Goal: Task Accomplishment & Management: Use online tool/utility

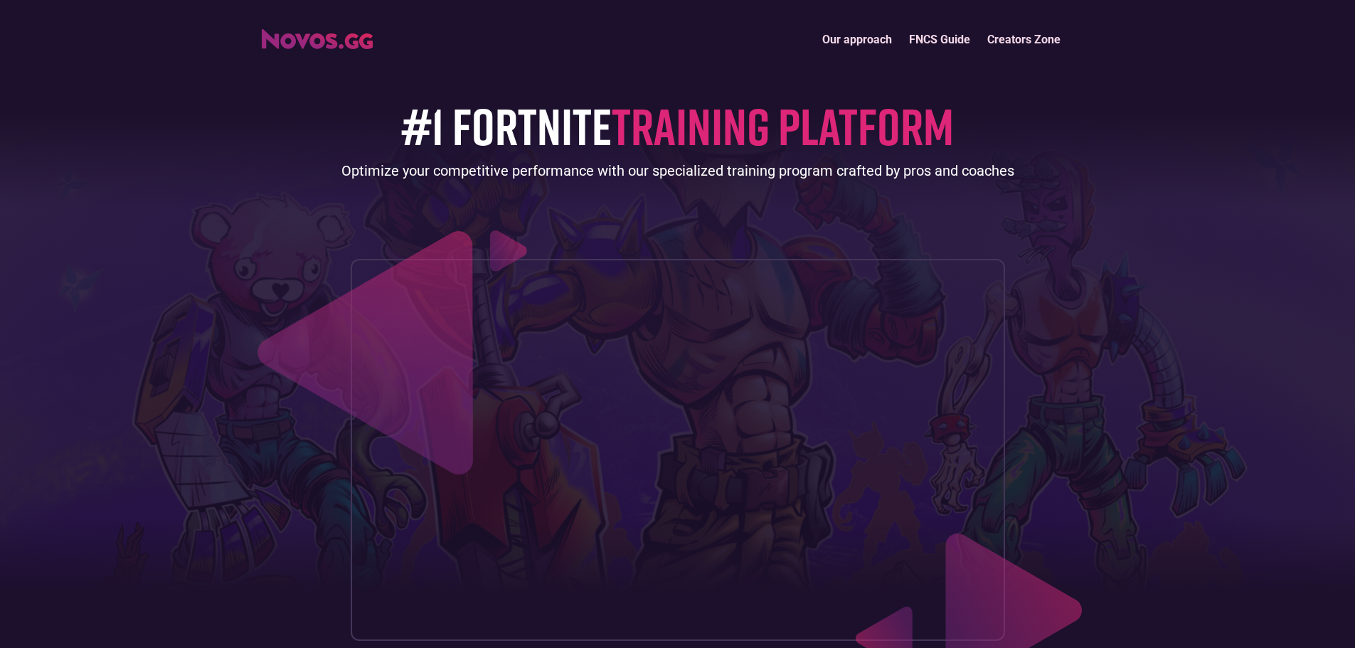
click at [868, 30] on link "Our approach" at bounding box center [857, 39] width 87 height 31
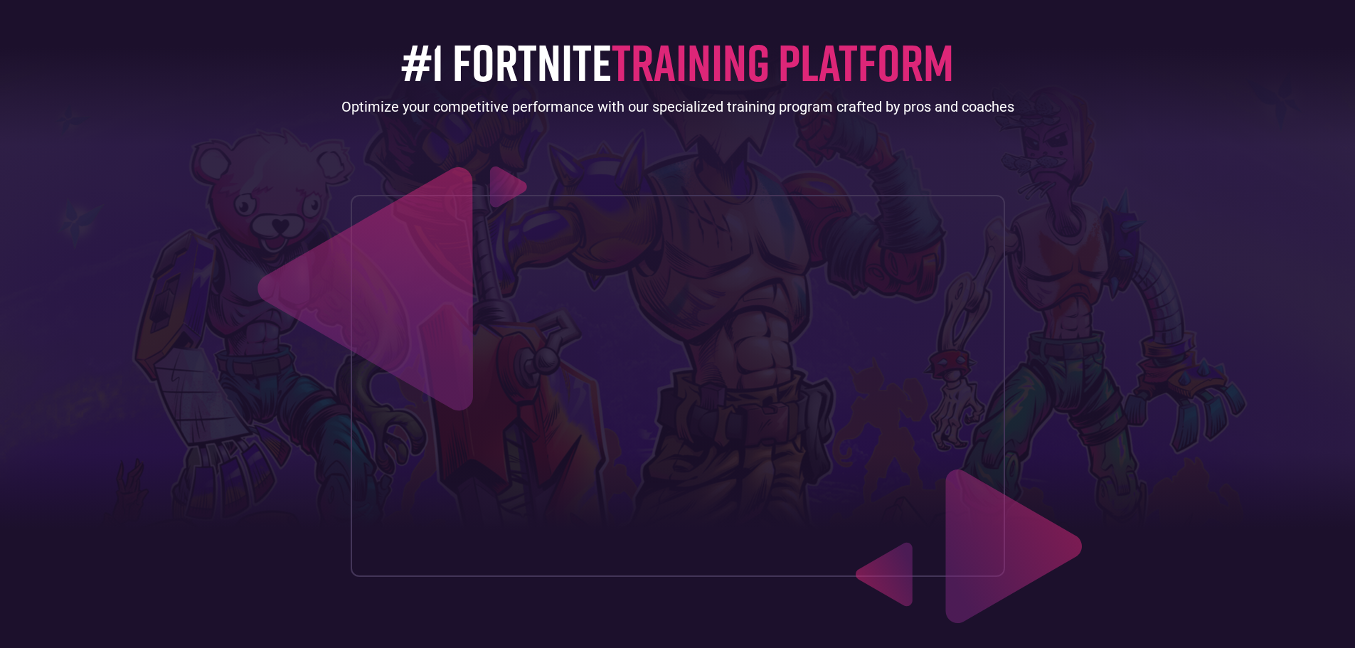
click at [929, 38] on div "#1 FORTNITE TRAINING PLATFORM Optimize your competitive performance with our sp…" at bounding box center [678, 283] width 832 height 585
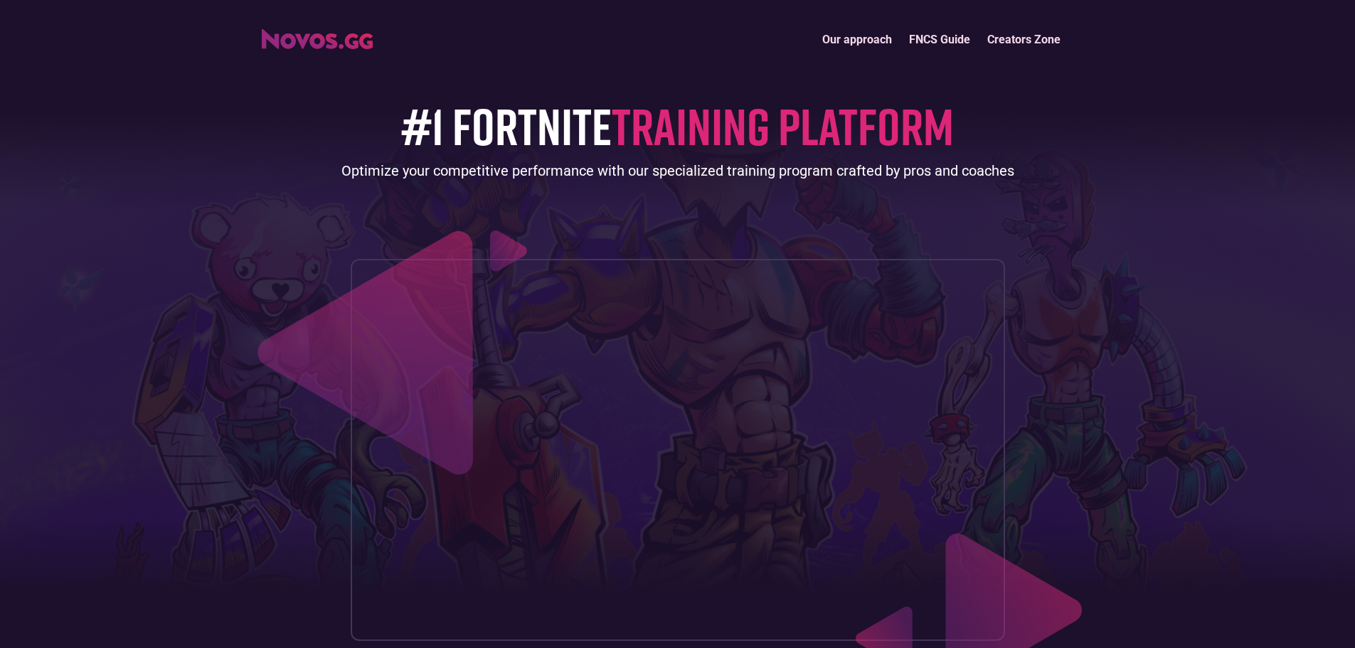
click at [924, 38] on link "FNCS Guide" at bounding box center [939, 39] width 78 height 31
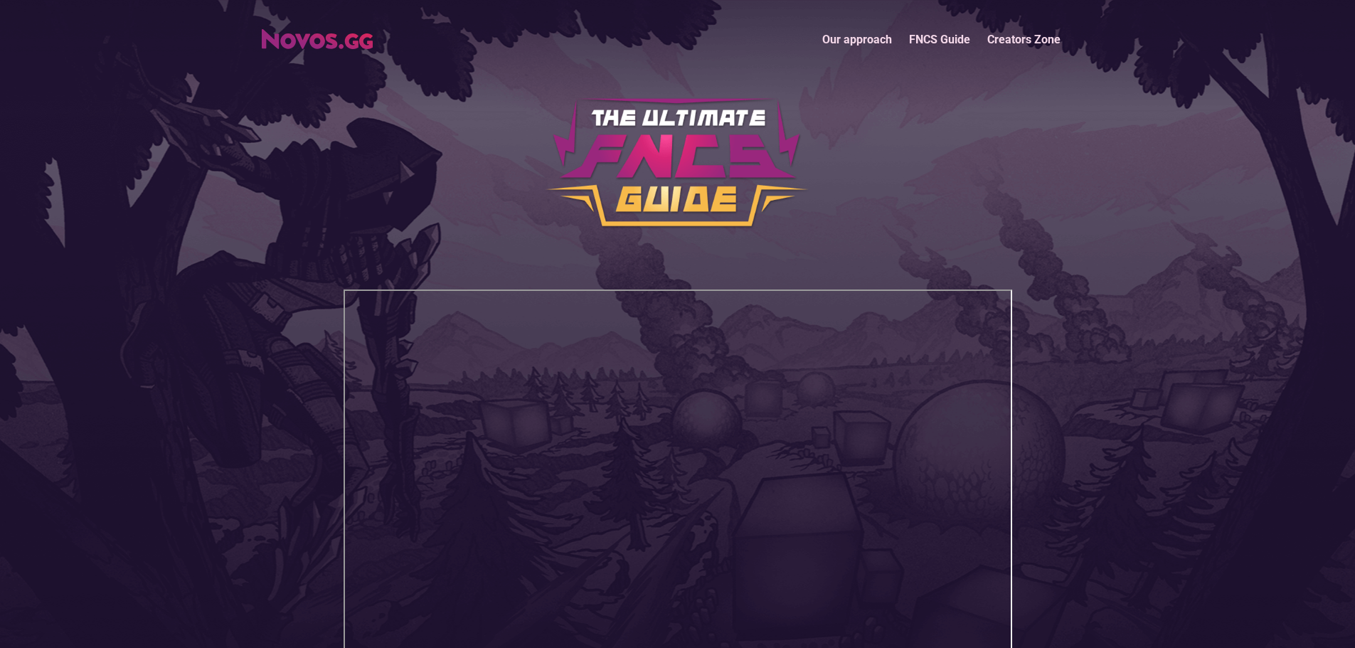
click at [1023, 30] on link "Creators Zone" at bounding box center [1024, 39] width 90 height 31
click at [849, 35] on link "Our approach" at bounding box center [857, 39] width 87 height 31
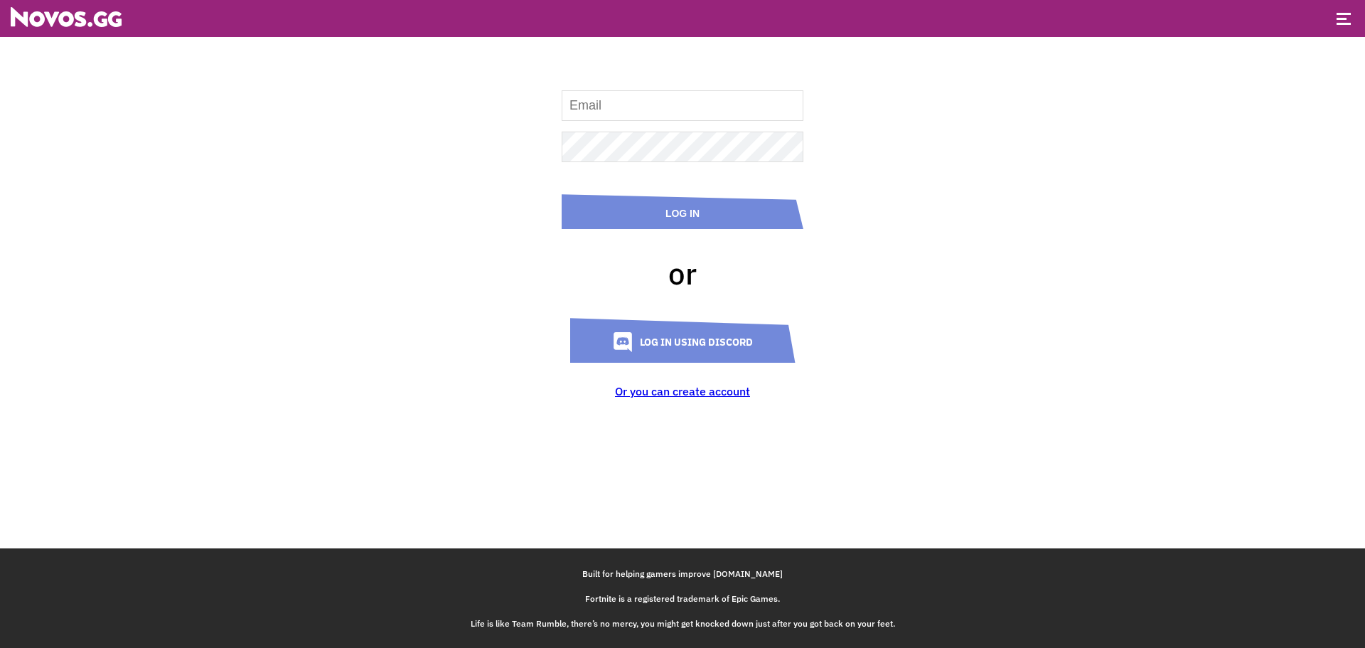
click at [661, 353] on link "Log in using Discord" at bounding box center [682, 340] width 225 height 45
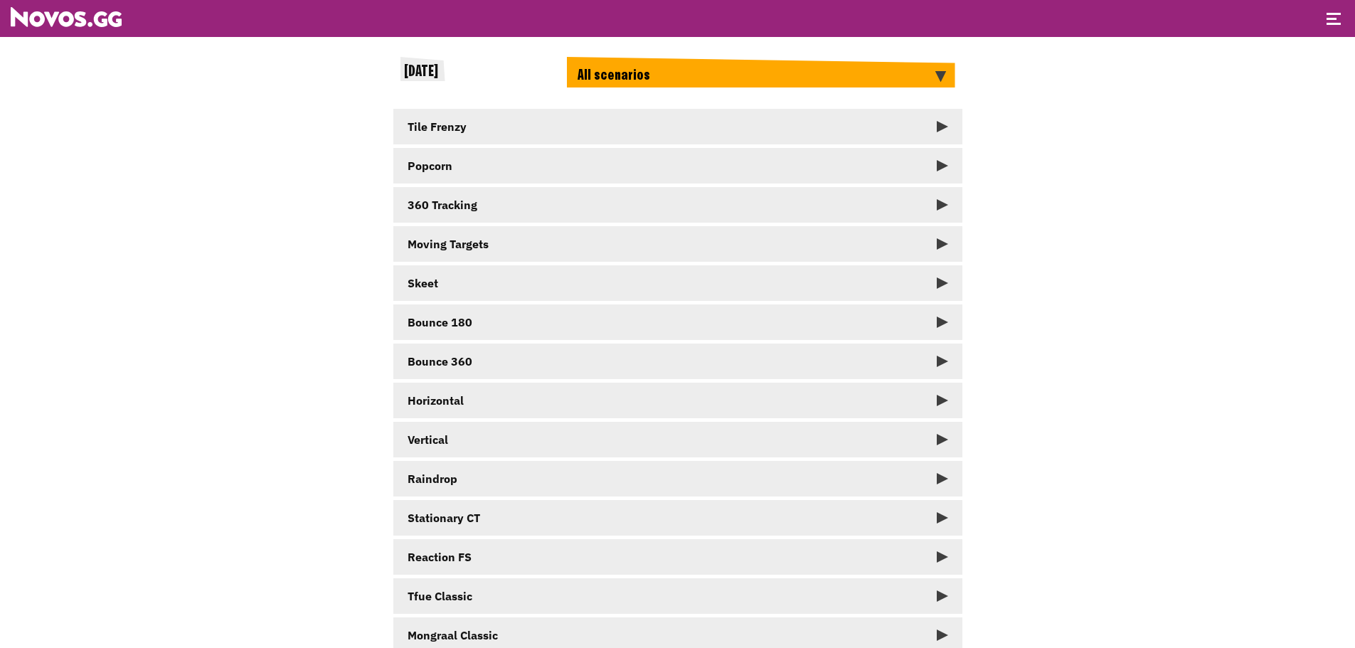
click at [465, 128] on div "Tile Frenzy" at bounding box center [437, 126] width 59 height 14
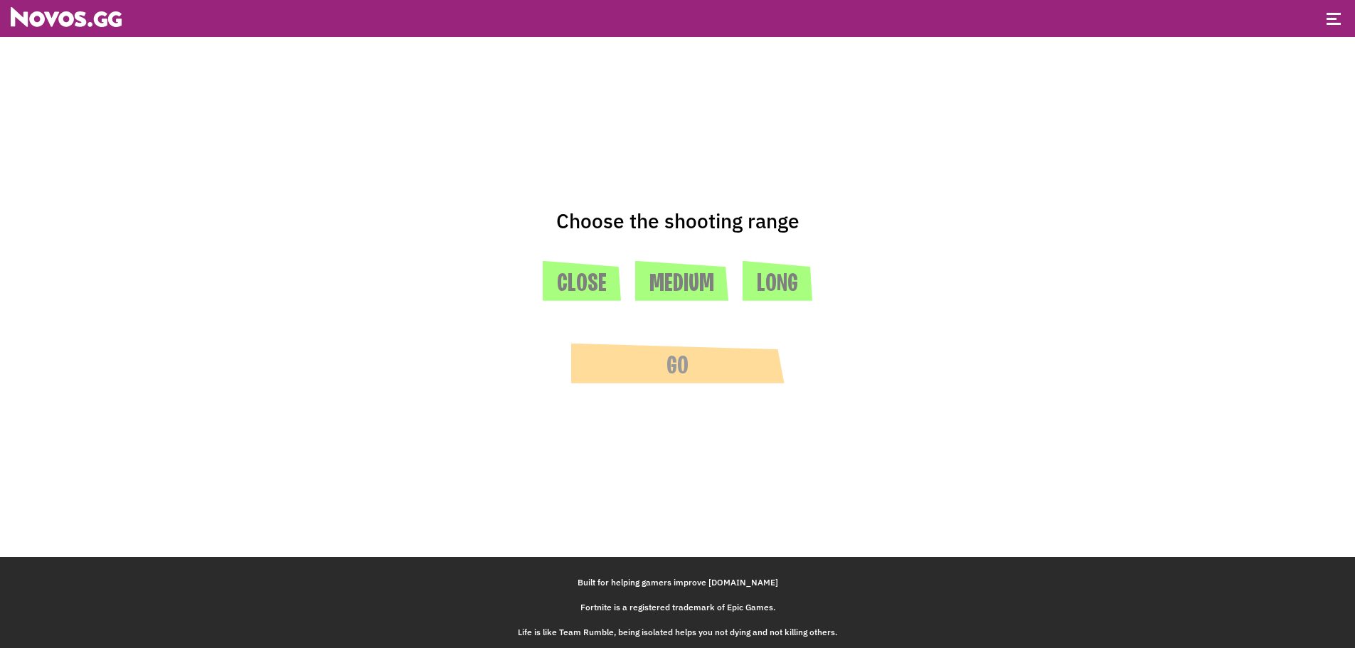
click at [1326, 15] on header at bounding box center [677, 18] width 1355 height 37
click at [1332, 18] on span at bounding box center [1331, 19] width 10 height 2
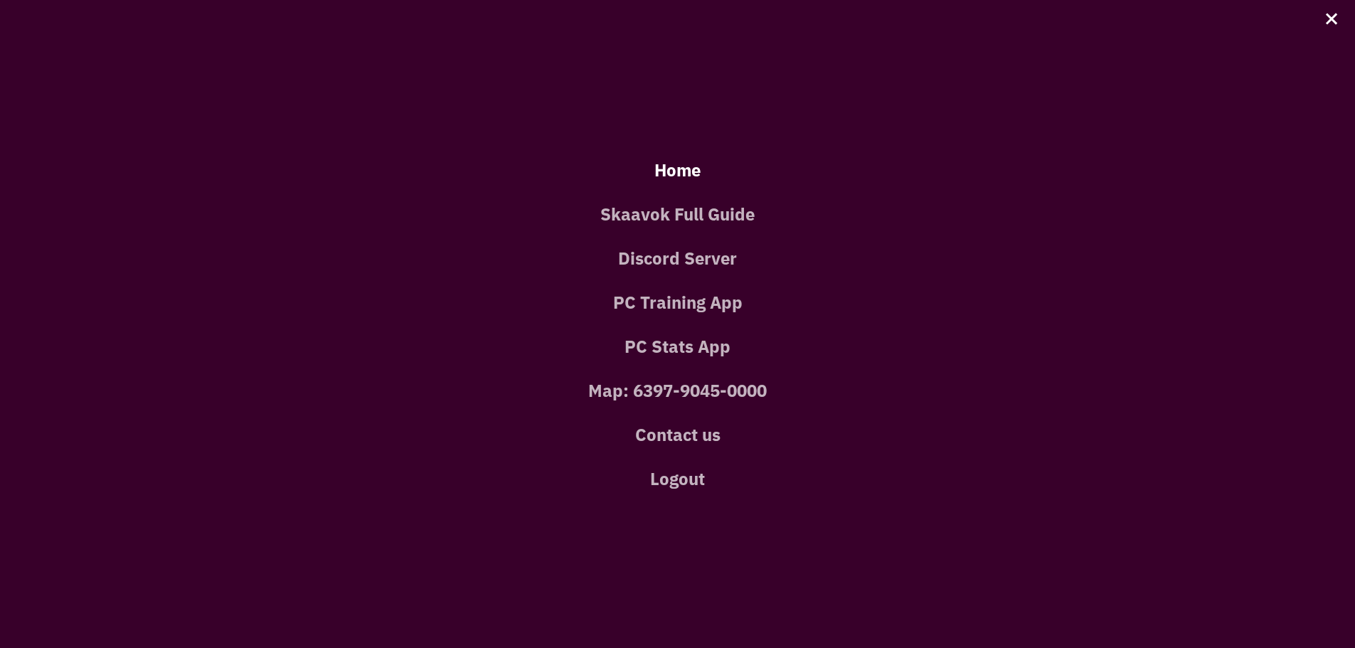
click at [686, 171] on link "Home" at bounding box center [677, 170] width 1312 height 44
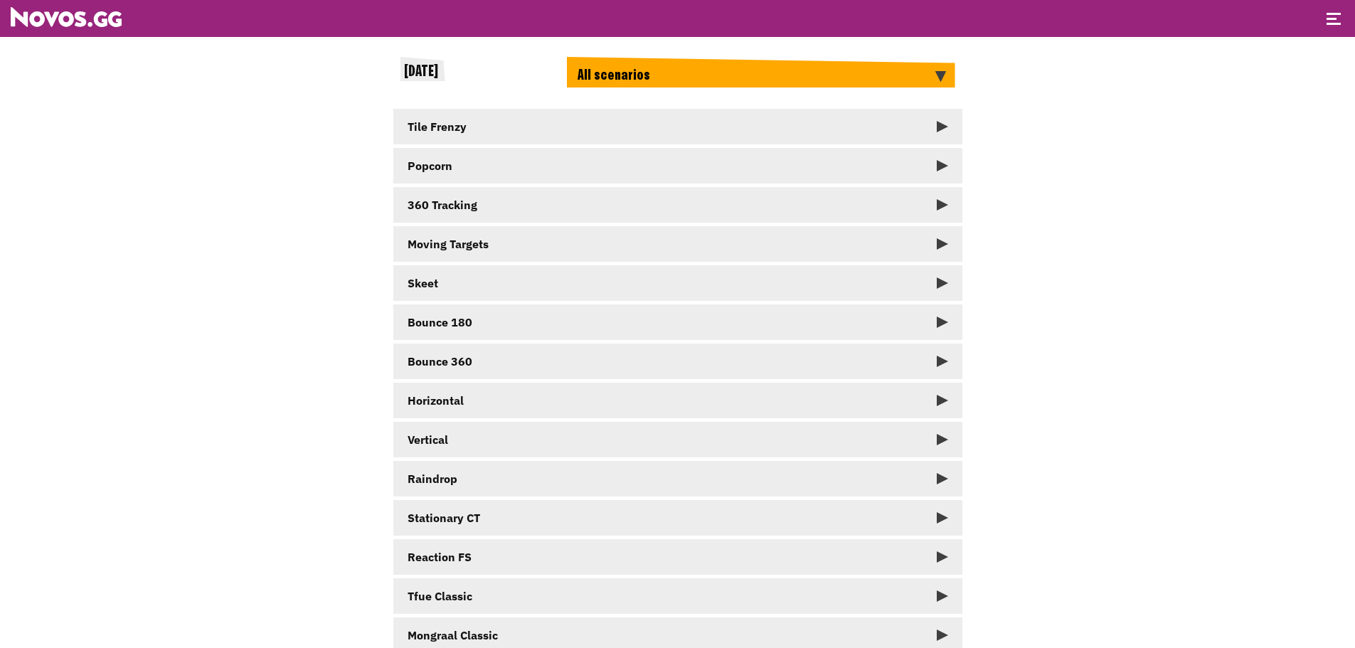
click at [1331, 16] on div at bounding box center [1333, 20] width 14 height 14
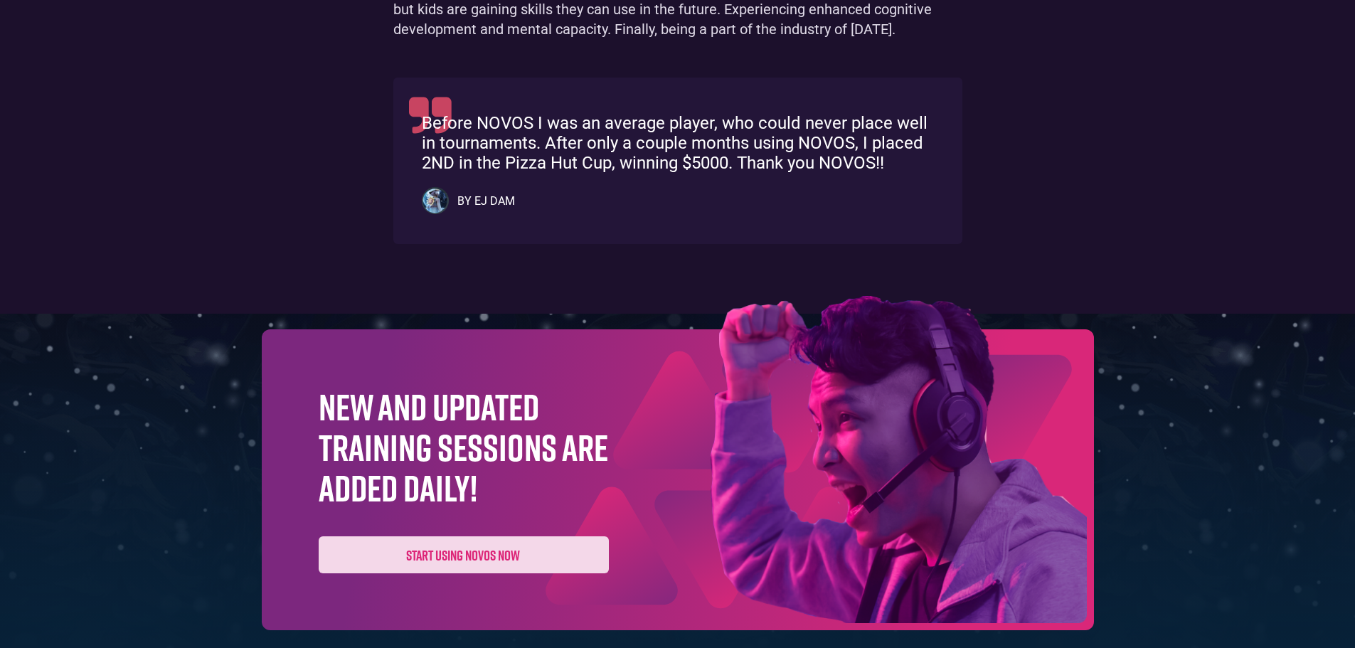
scroll to position [1561, 0]
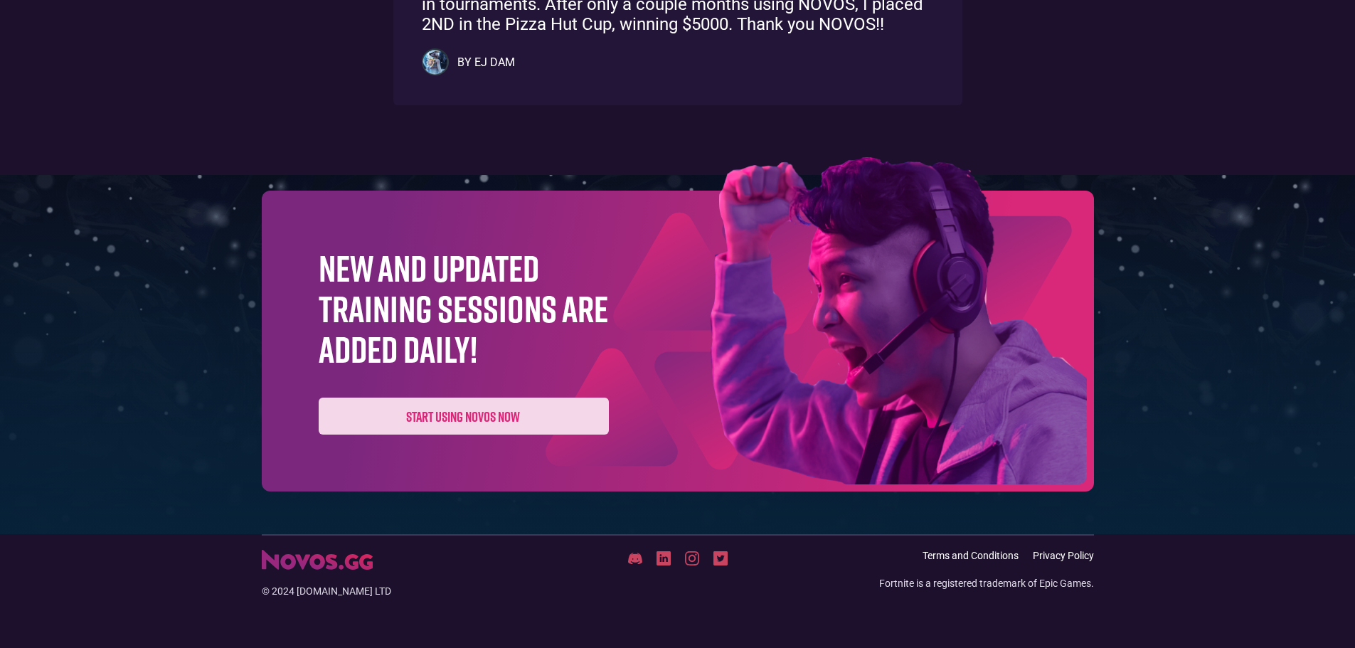
click at [455, 420] on link "Start using novos now" at bounding box center [464, 416] width 290 height 37
click at [485, 397] on div "New and updated training sessions are added daily! Start using novos now" at bounding box center [464, 341] width 290 height 188
click at [474, 409] on link "Start using novos now" at bounding box center [464, 416] width 290 height 37
